Goal: Entertainment & Leisure: Consume media (video, audio)

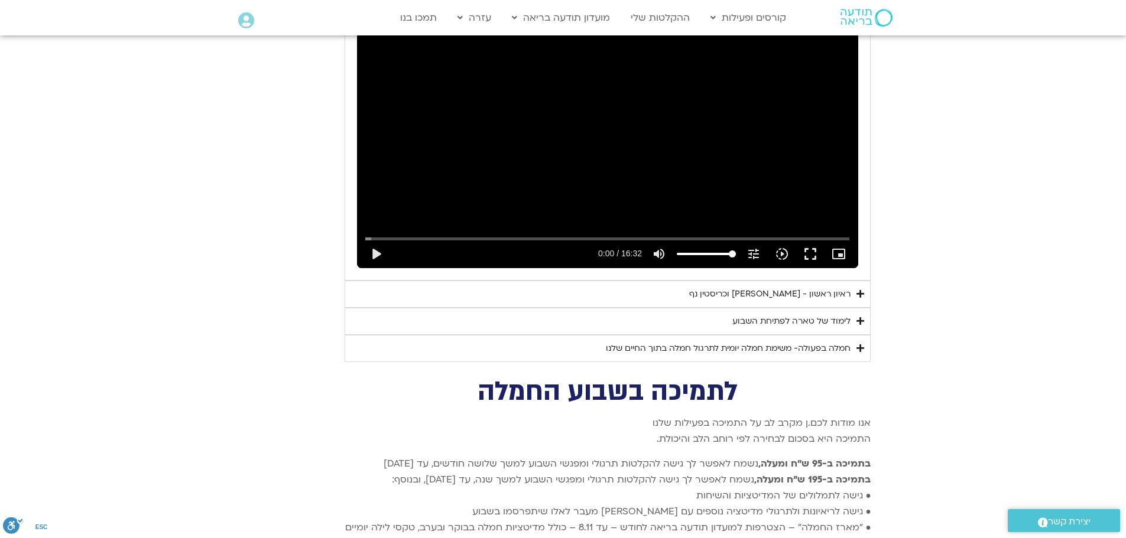
scroll to position [2303, 0]
click at [858, 290] on icon "Accordion. Open links with Enter or Space, close with Escape, and navigate with…" at bounding box center [860, 294] width 8 height 9
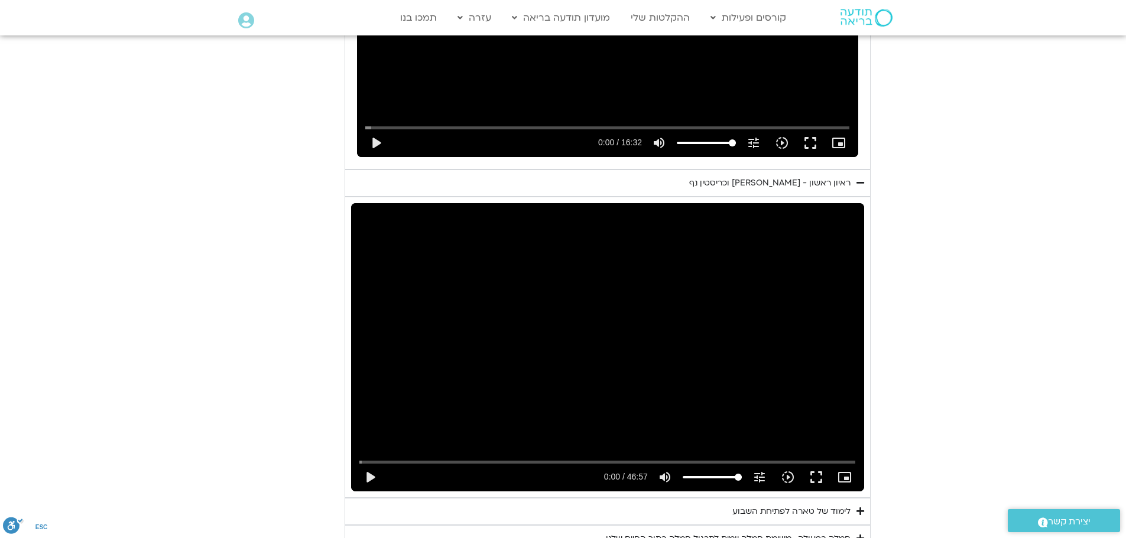
scroll to position [2539, 0]
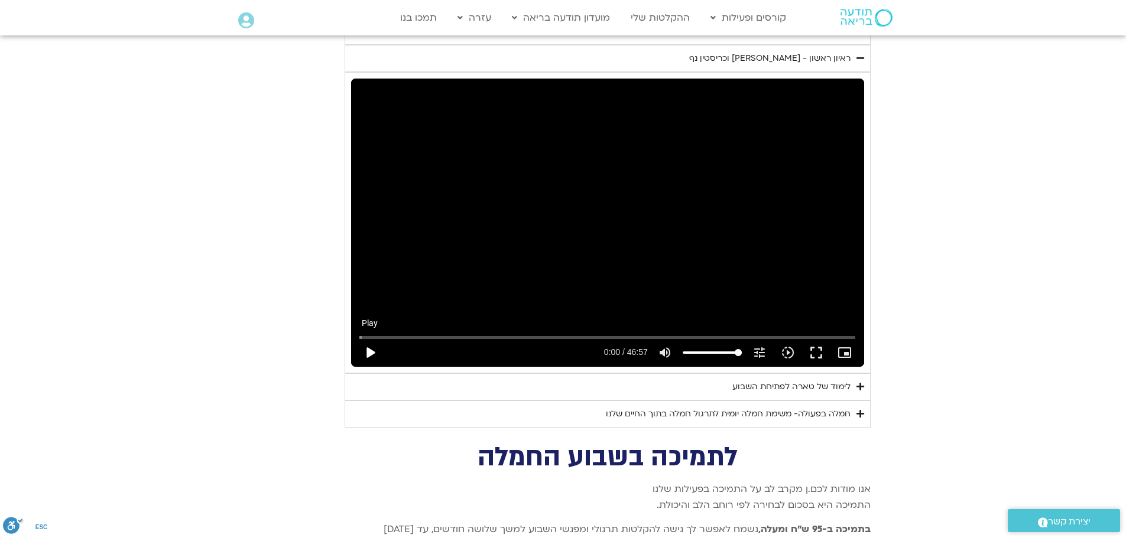
click at [371, 339] on button "play_arrow" at bounding box center [370, 353] width 28 height 28
drag, startPoint x: 361, startPoint y: 319, endPoint x: 381, endPoint y: 314, distance: 20.1
click at [381, 334] on input "Seek" at bounding box center [607, 337] width 496 height 7
click at [817, 339] on button "fullscreen" at bounding box center [816, 353] width 28 height 28
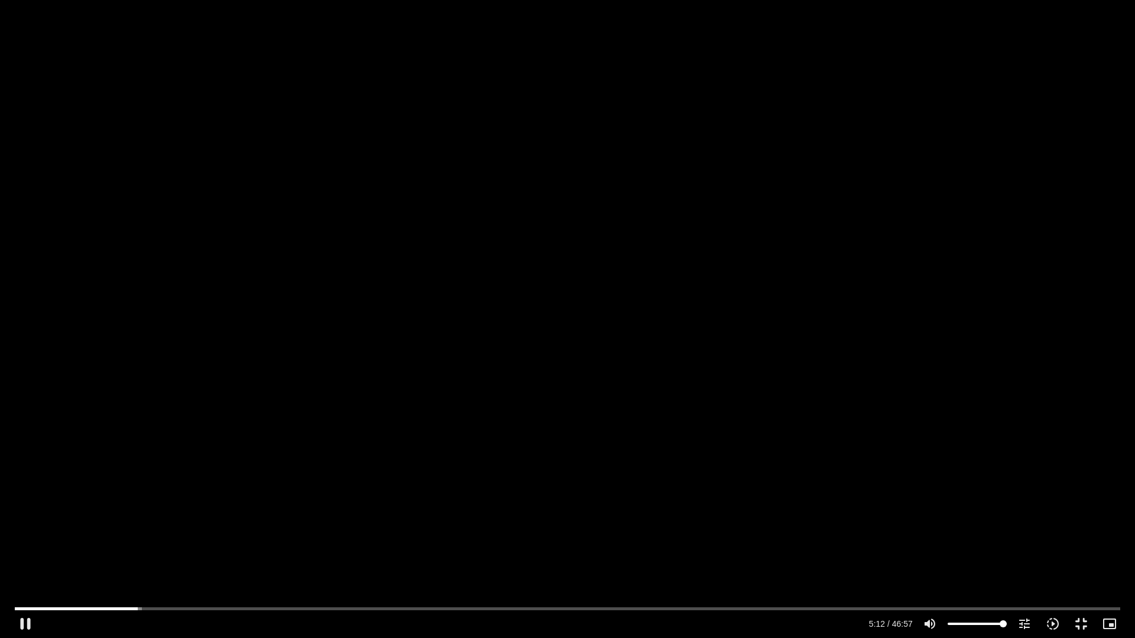
click at [654, 190] on div "Skip Ad 44:22 pause 5:12 / 46:57 volume_up Mute tune Resolution Auto 720p slow_…" at bounding box center [567, 319] width 1135 height 638
type input "313.211012"
click at [1079, 628] on button "fullscreen_exit" at bounding box center [1081, 624] width 28 height 28
